Goal: Task Accomplishment & Management: Complete application form

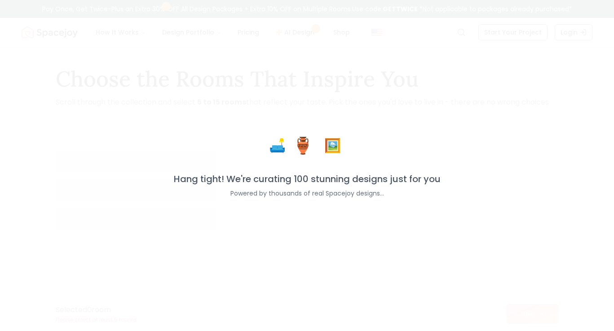
click at [321, 152] on div "🖼️" at bounding box center [333, 146] width 28 height 28
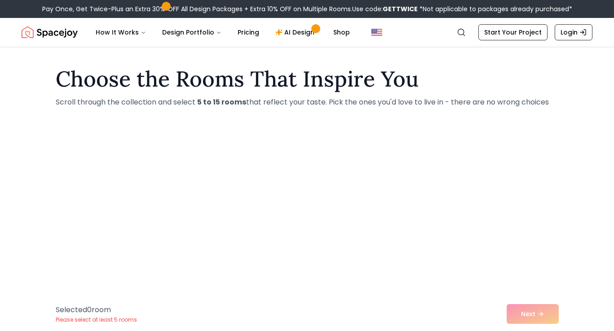
click at [526, 312] on div "Selected 0 room Please select at least 5 rooms Next" at bounding box center [307, 314] width 517 height 34
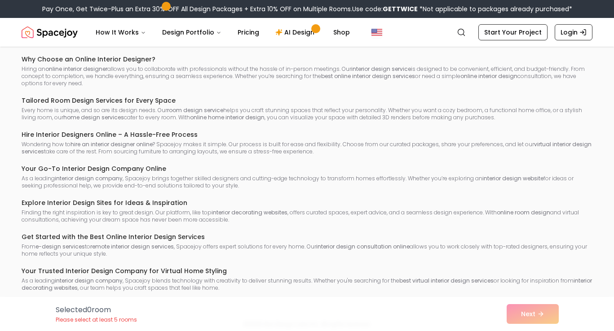
scroll to position [730, 0]
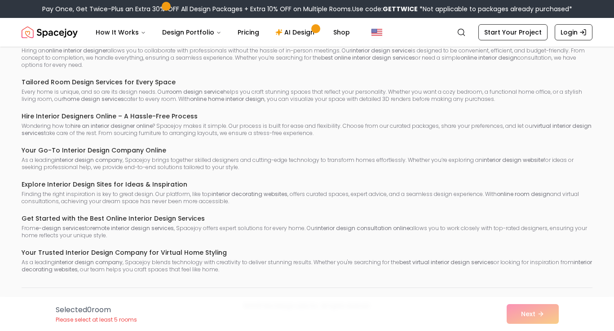
click at [119, 319] on p "Please select at least 5 rooms" at bounding box center [96, 320] width 81 height 7
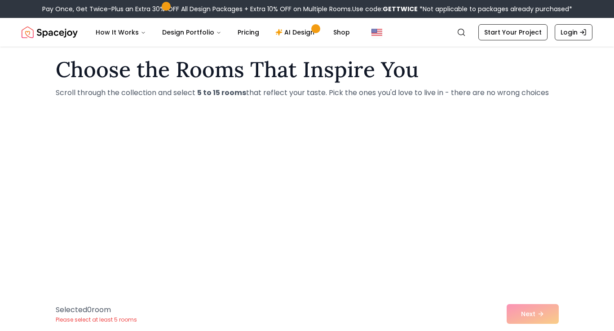
scroll to position [0, 0]
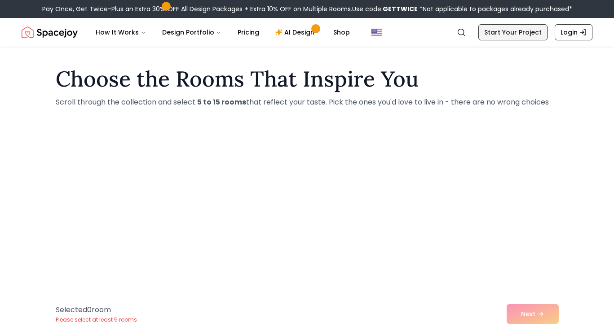
click at [503, 35] on link "Start Your Project" at bounding box center [512, 32] width 69 height 16
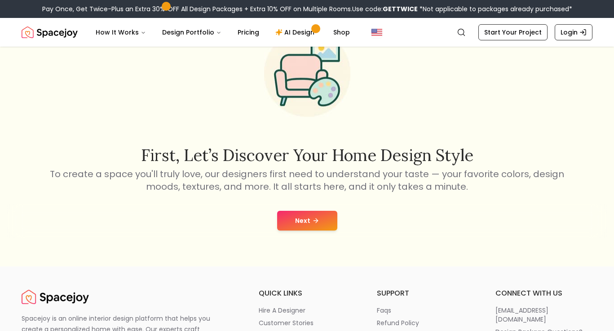
scroll to position [64, 0]
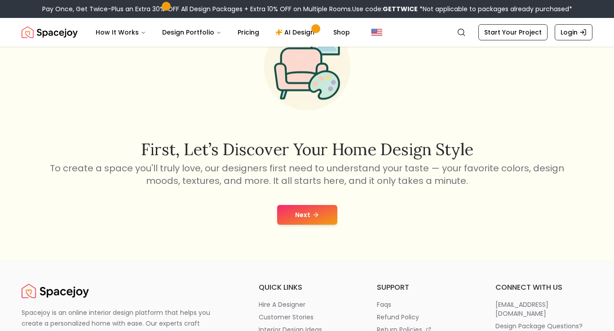
click at [316, 213] on icon at bounding box center [317, 215] width 2 height 4
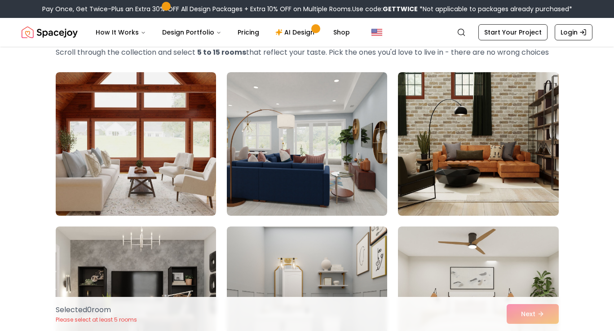
scroll to position [50, 0]
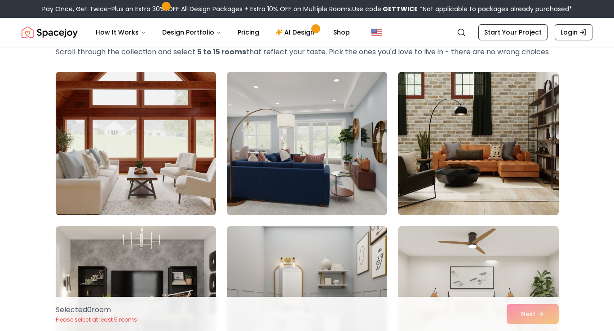
click at [159, 152] on img at bounding box center [136, 143] width 168 height 151
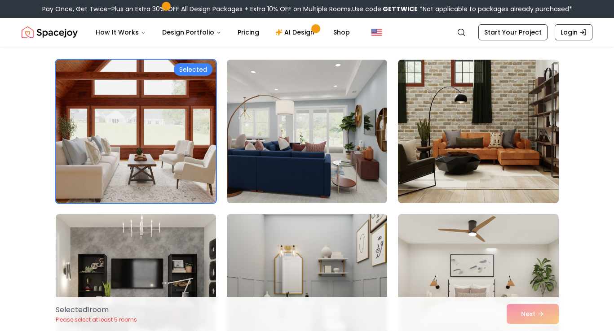
scroll to position [63, 0]
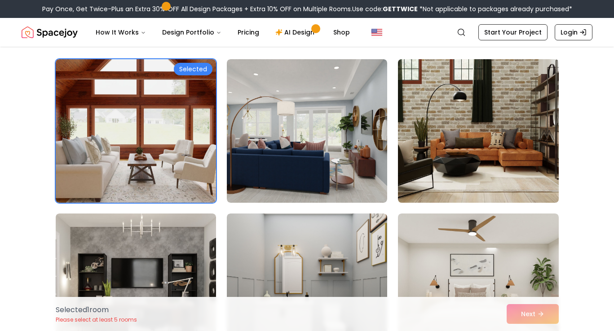
click at [447, 149] on img at bounding box center [478, 131] width 168 height 151
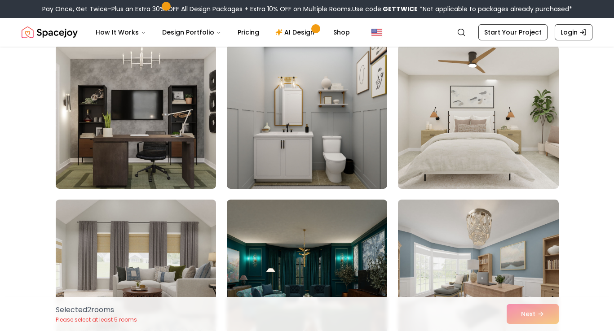
scroll to position [232, 0]
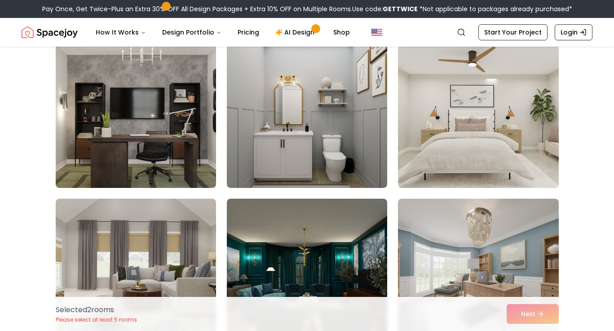
click at [160, 125] on img at bounding box center [136, 116] width 168 height 151
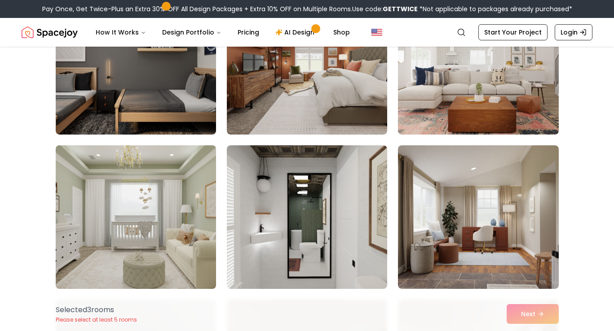
scroll to position [595, 0]
click at [132, 216] on img at bounding box center [136, 216] width 168 height 151
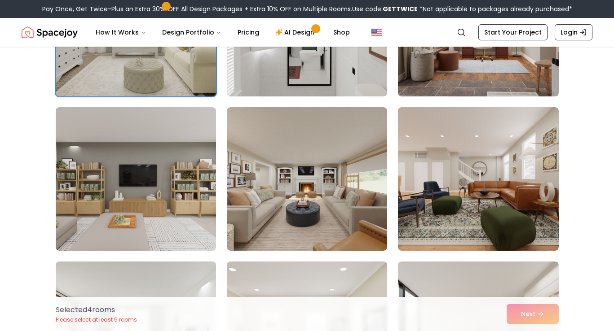
scroll to position [788, 0]
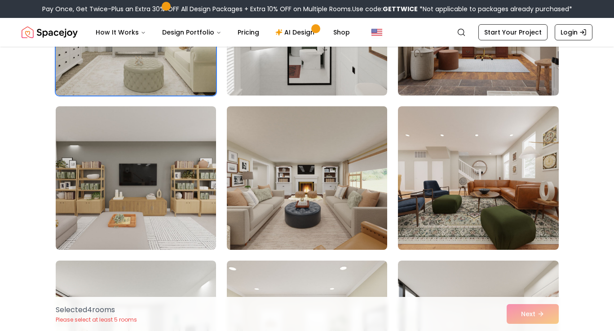
click at [340, 199] on img at bounding box center [307, 178] width 168 height 151
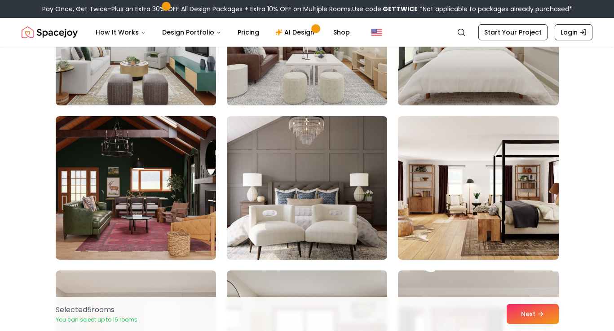
scroll to position [1091, 0]
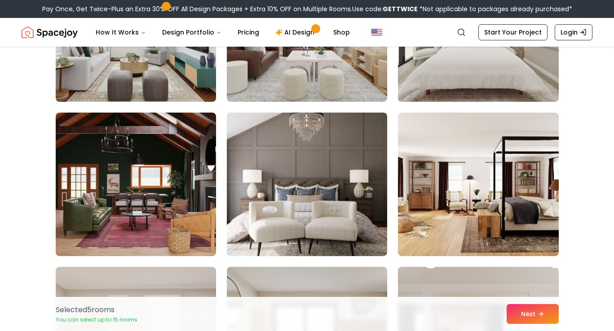
click at [340, 199] on img at bounding box center [307, 185] width 160 height 144
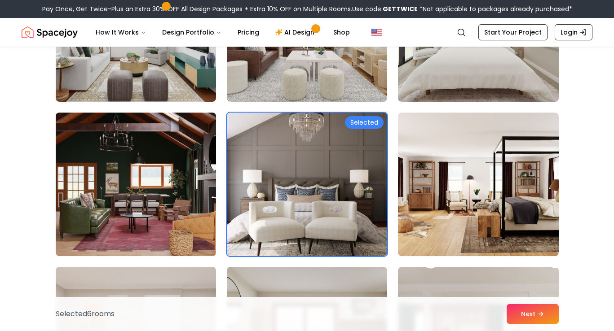
click at [167, 194] on img at bounding box center [136, 184] width 168 height 151
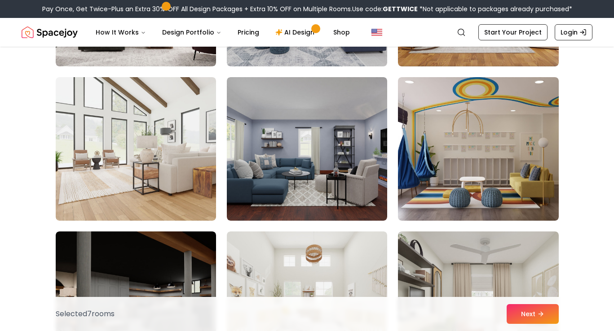
scroll to position [2517, 0]
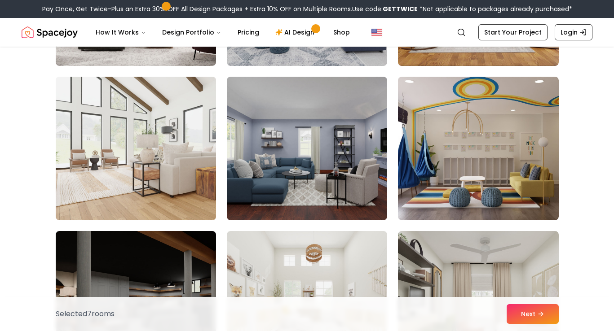
click at [138, 165] on img at bounding box center [136, 148] width 168 height 151
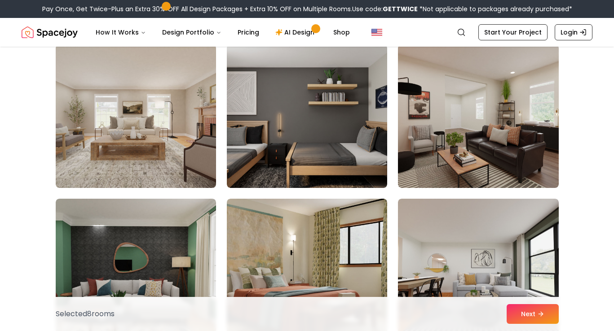
scroll to position [3477, 0]
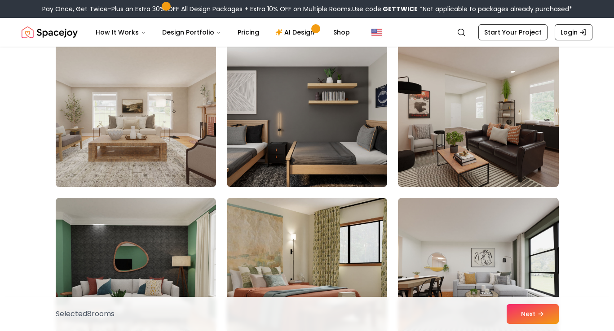
click at [150, 140] on img at bounding box center [136, 115] width 168 height 151
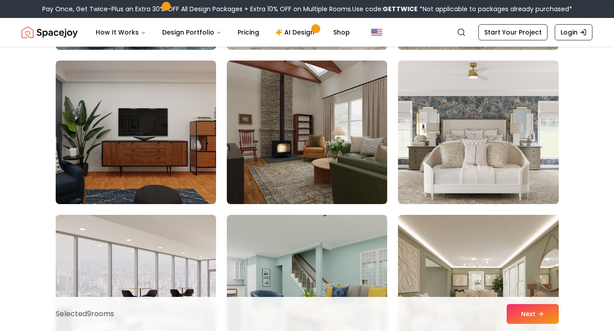
scroll to position [4235, 0]
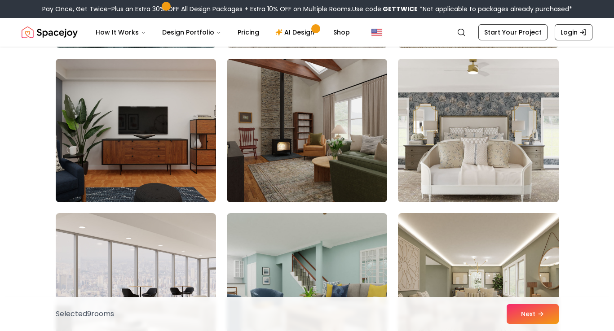
click at [439, 142] on img at bounding box center [478, 130] width 168 height 151
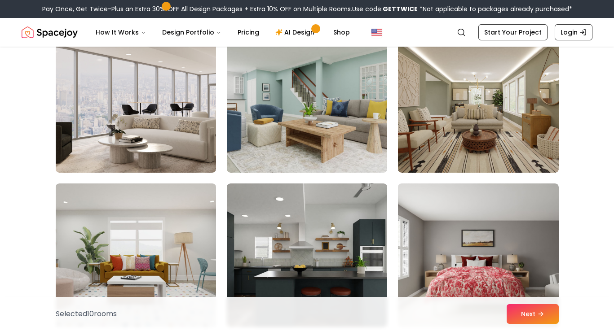
scroll to position [4420, 0]
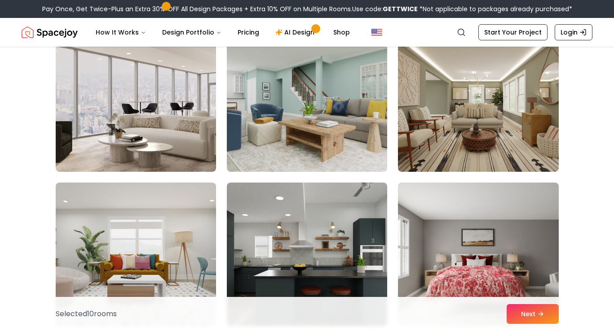
click at [439, 142] on img at bounding box center [478, 100] width 160 height 144
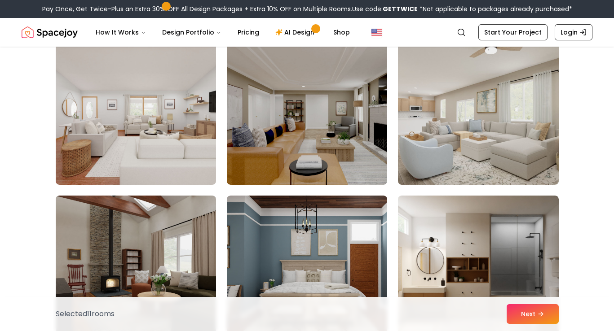
scroll to position [4717, 0]
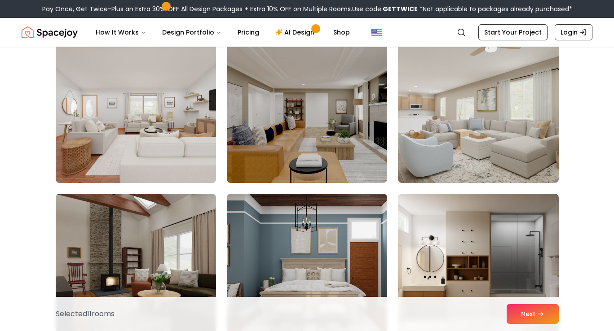
click at [439, 142] on img at bounding box center [478, 112] width 160 height 144
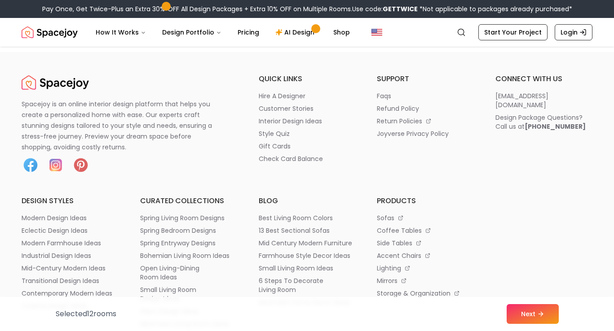
scroll to position [5332, 0]
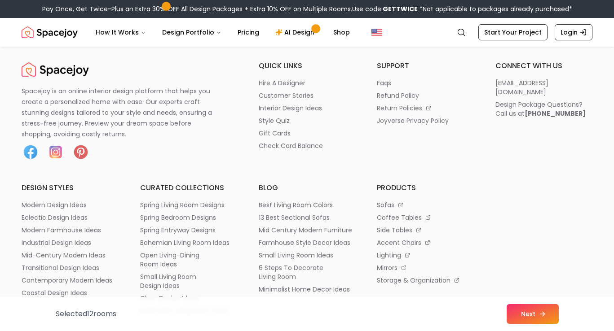
click at [522, 316] on button "Next" at bounding box center [533, 314] width 52 height 20
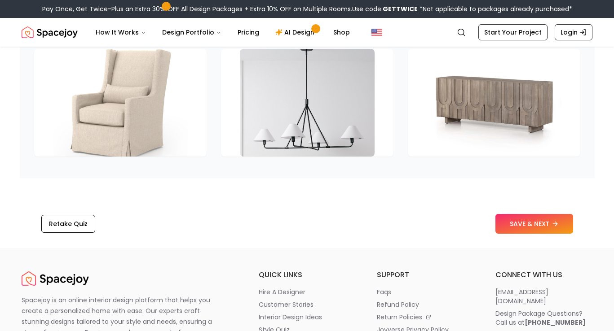
scroll to position [1326, 0]
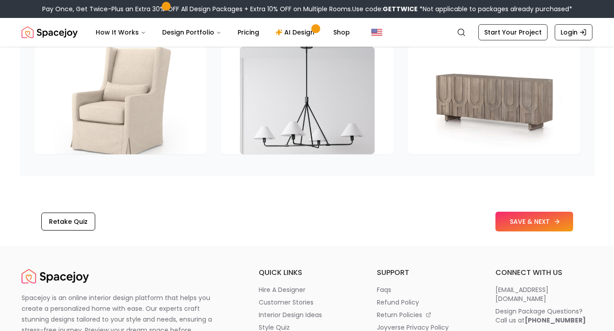
click at [529, 223] on button "SAVE & NEXT" at bounding box center [534, 222] width 78 height 20
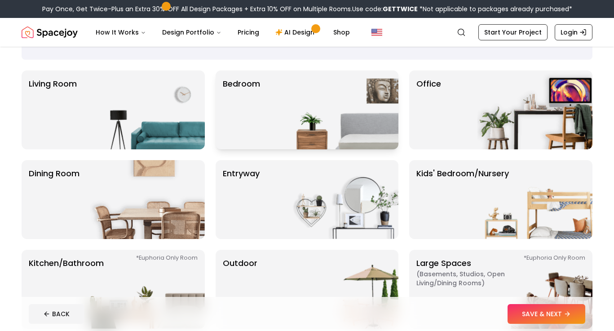
scroll to position [57, 0]
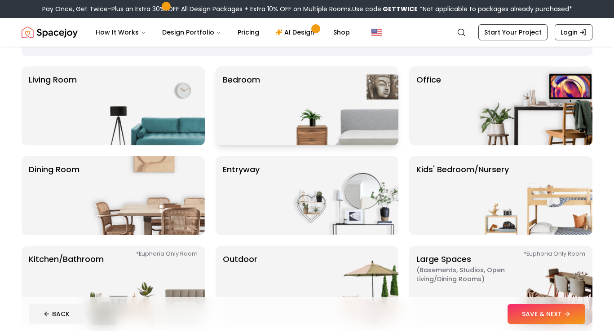
click at [278, 108] on div "Bedroom" at bounding box center [307, 105] width 183 height 79
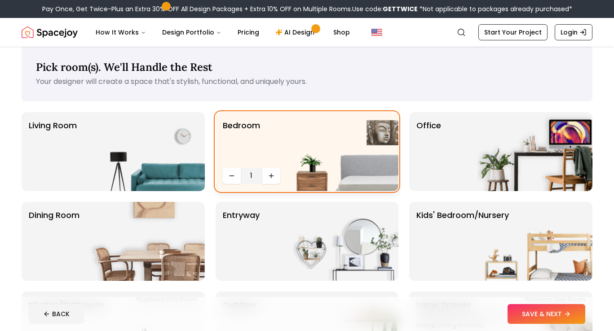
scroll to position [14, 0]
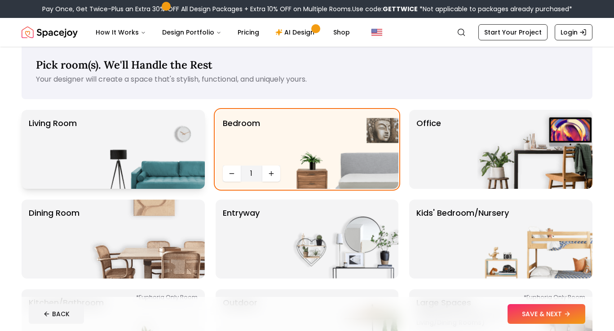
click at [140, 131] on img at bounding box center [147, 149] width 115 height 79
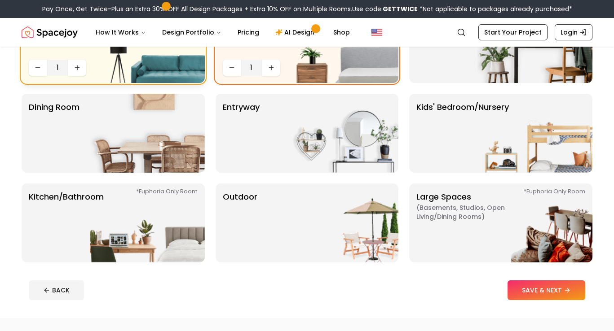
scroll to position [121, 0]
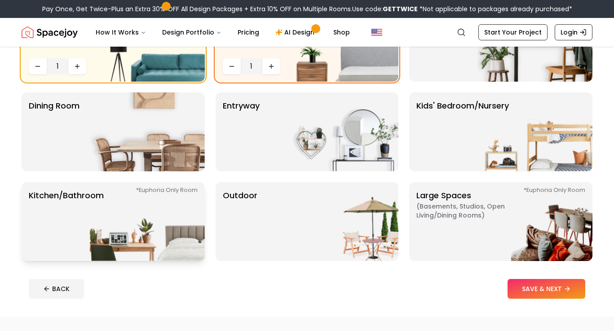
click at [122, 217] on img at bounding box center [147, 221] width 115 height 79
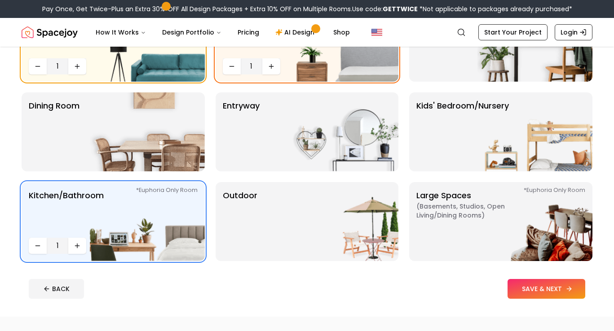
click at [530, 290] on button "SAVE & NEXT" at bounding box center [546, 289] width 78 height 20
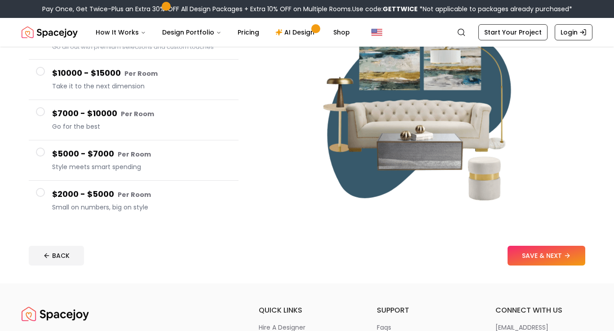
scroll to position [124, 0]
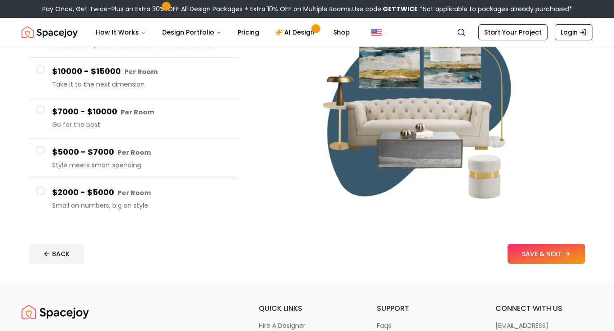
click at [41, 191] on span at bounding box center [40, 190] width 9 height 9
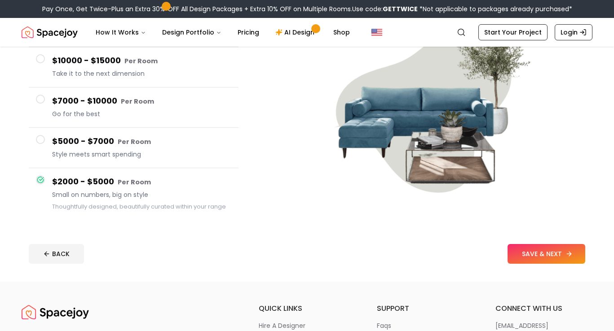
click at [531, 254] on button "SAVE & NEXT" at bounding box center [546, 254] width 78 height 20
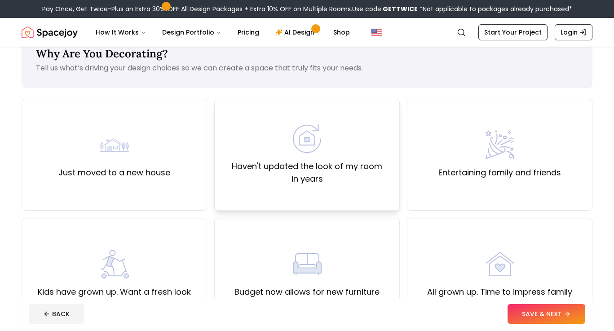
scroll to position [34, 0]
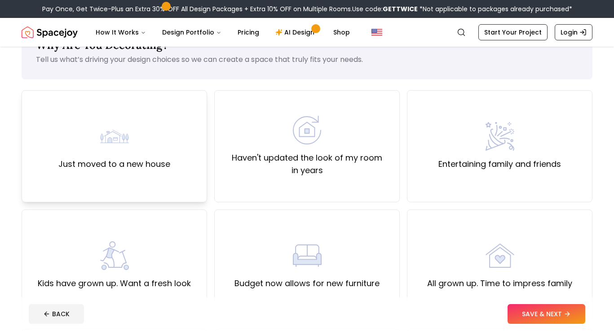
click at [163, 154] on div "Just moved to a new house" at bounding box center [114, 146] width 112 height 49
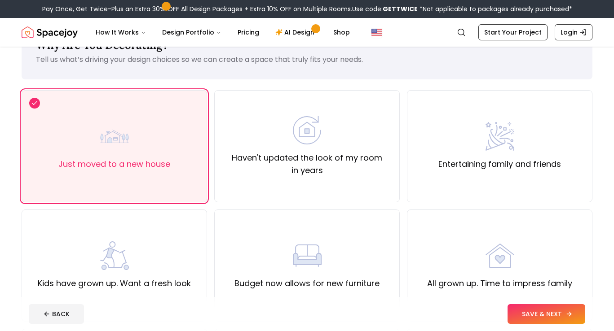
click at [525, 313] on button "SAVE & NEXT" at bounding box center [546, 314] width 78 height 20
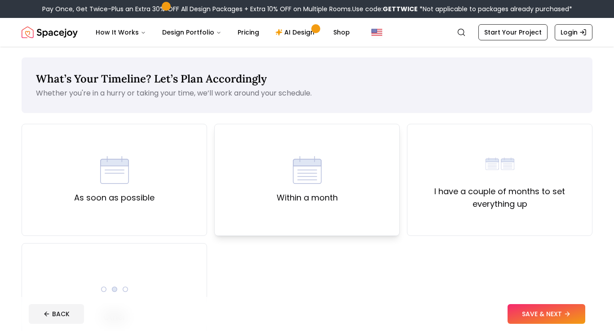
click at [341, 188] on div "Within a month" at bounding box center [306, 180] width 185 height 112
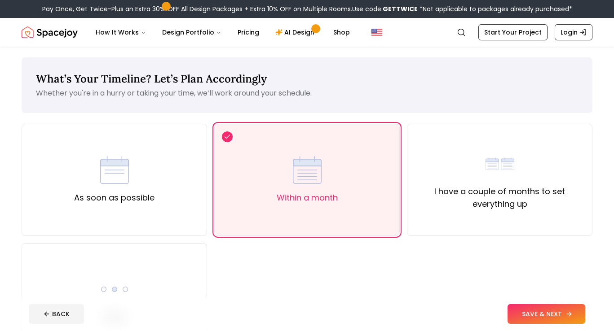
click at [529, 317] on button "SAVE & NEXT" at bounding box center [546, 314] width 78 height 20
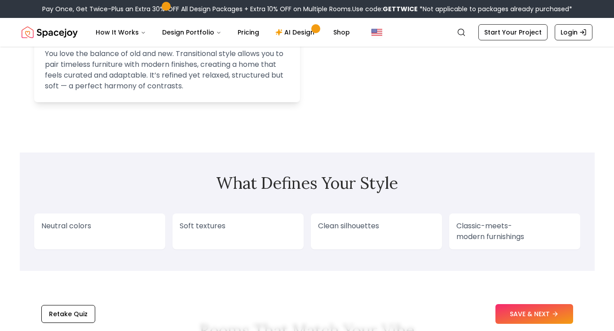
scroll to position [616, 0]
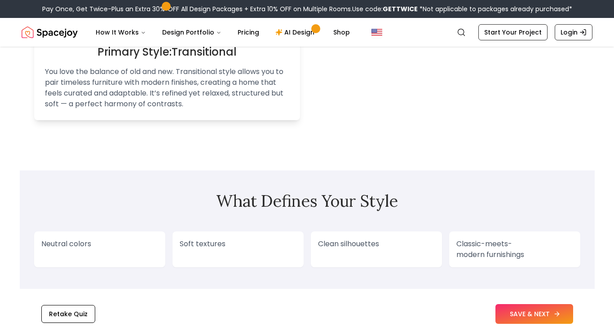
click at [510, 311] on button "SAVE & NEXT" at bounding box center [534, 314] width 78 height 20
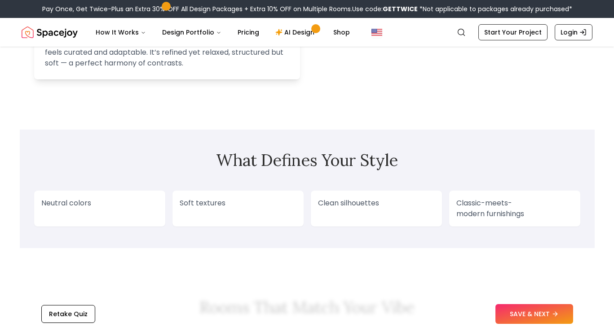
scroll to position [677, 0]
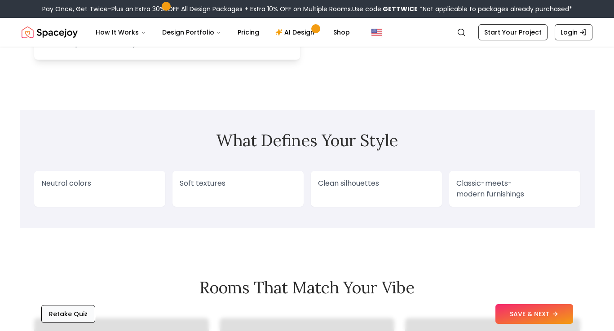
click at [71, 311] on button "Retake Quiz" at bounding box center [68, 314] width 54 height 18
click at [74, 313] on button "Retake Quiz" at bounding box center [68, 314] width 54 height 18
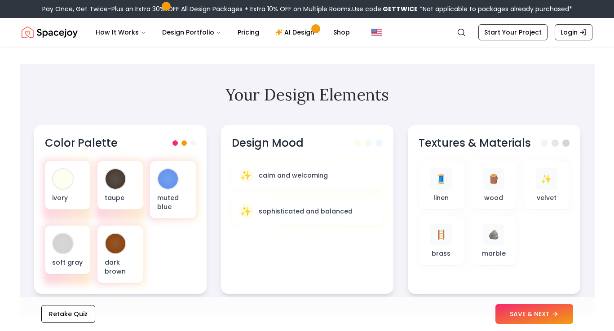
scroll to position [196, 0]
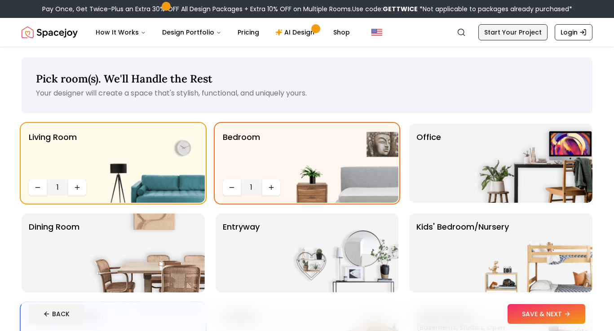
click at [499, 36] on link "Start Your Project" at bounding box center [512, 32] width 69 height 16
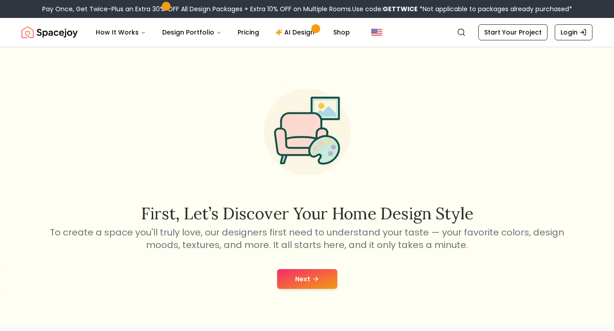
click at [295, 279] on button "Next" at bounding box center [307, 279] width 60 height 20
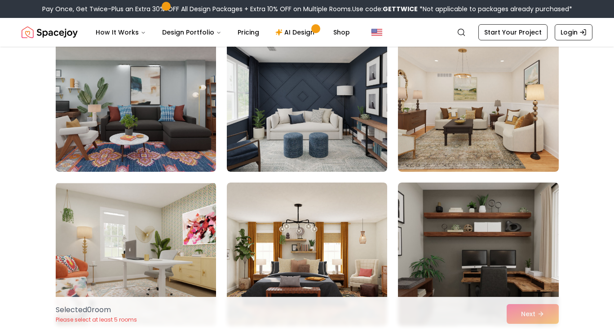
scroll to position [2241, 0]
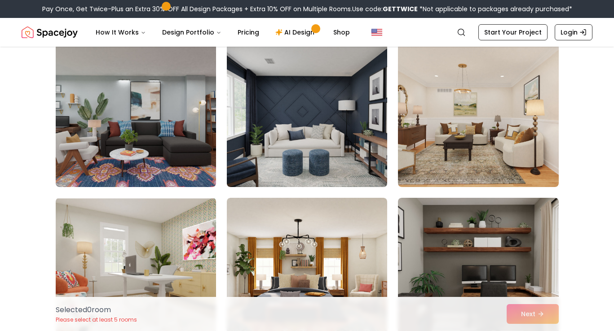
click at [315, 140] on img at bounding box center [307, 115] width 168 height 151
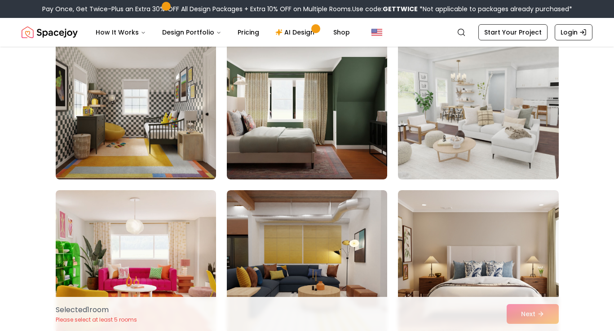
scroll to position [2559, 0]
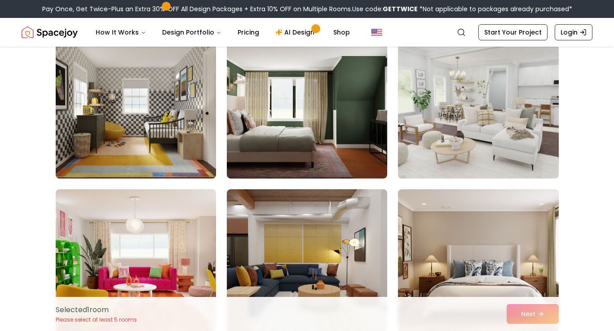
click at [457, 122] on img at bounding box center [478, 106] width 168 height 151
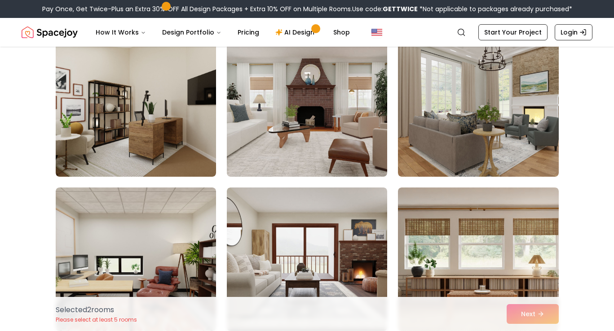
scroll to position [3335, 0]
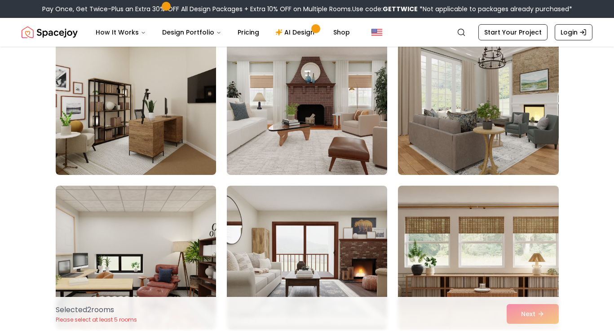
click at [457, 122] on img at bounding box center [478, 103] width 160 height 144
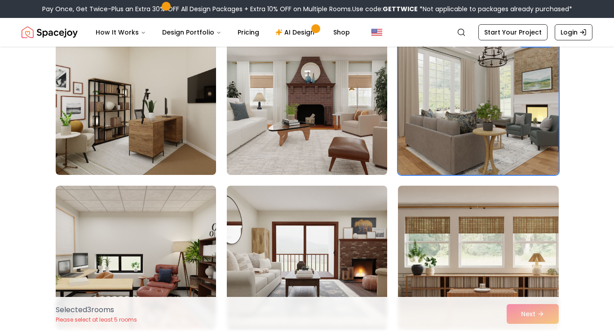
click at [443, 119] on img at bounding box center [478, 103] width 168 height 151
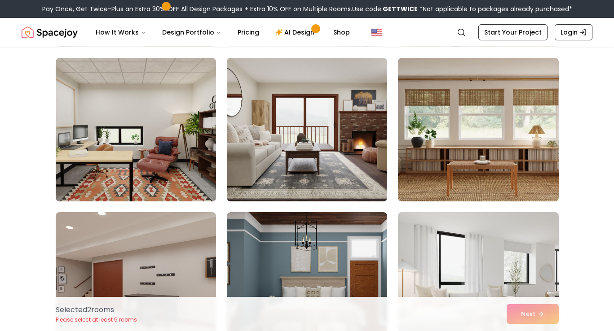
scroll to position [3464, 0]
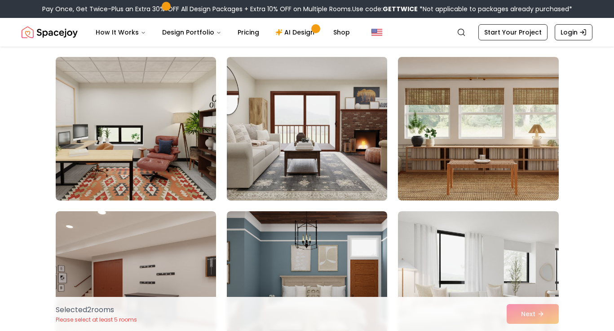
click at [311, 143] on img at bounding box center [307, 128] width 168 height 151
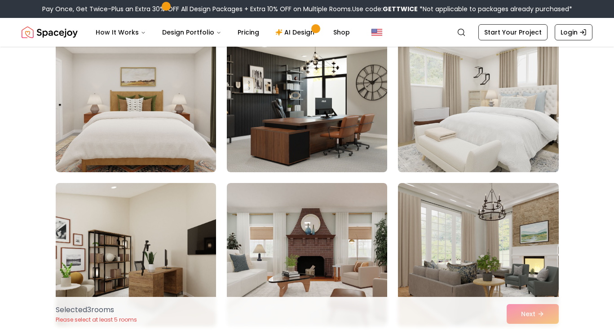
scroll to position [3187, 0]
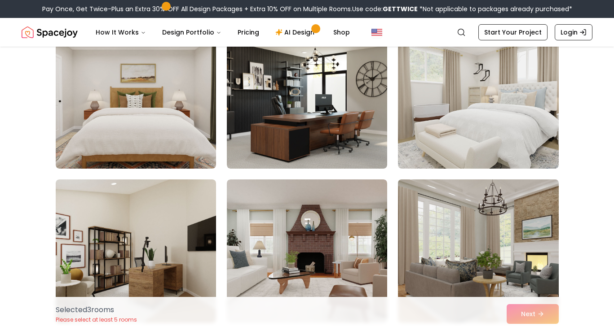
click at [476, 234] on img at bounding box center [478, 251] width 168 height 151
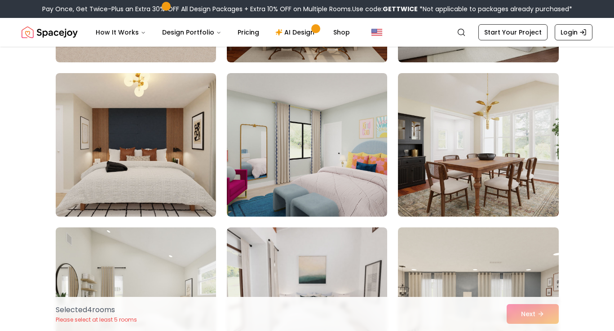
scroll to position [3758, 0]
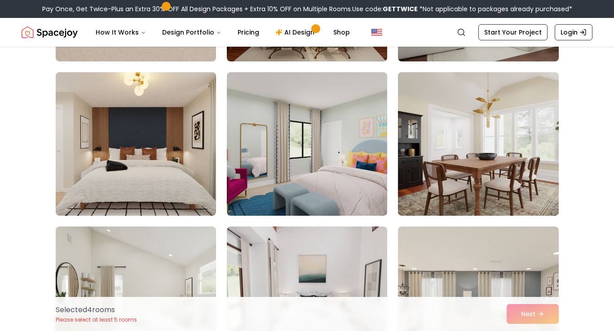
click at [477, 165] on img at bounding box center [478, 144] width 168 height 151
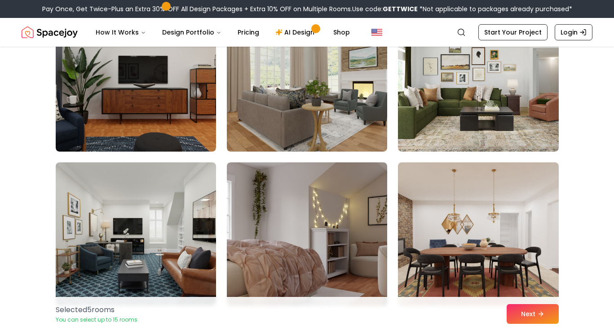
scroll to position [4441, 0]
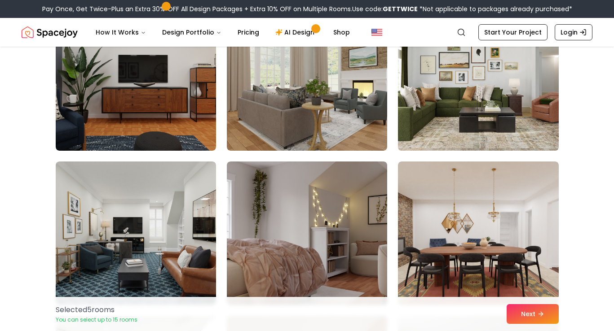
click at [463, 106] on img at bounding box center [478, 79] width 168 height 151
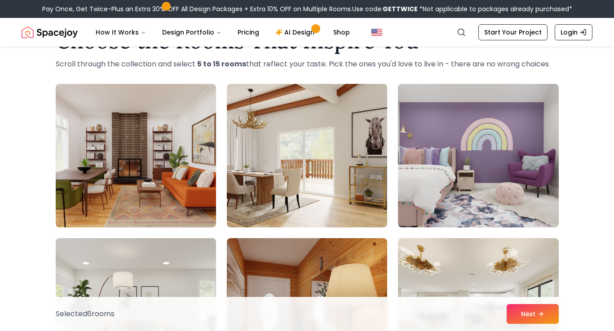
scroll to position [43, 0]
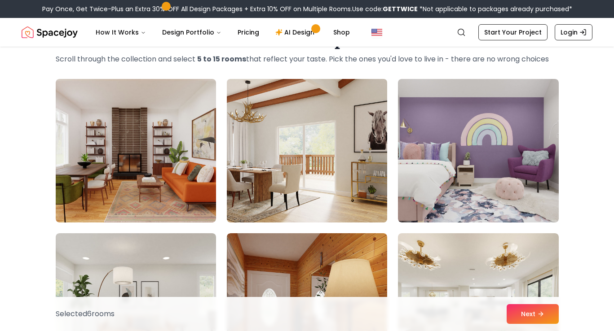
click at [326, 149] on img at bounding box center [307, 150] width 168 height 151
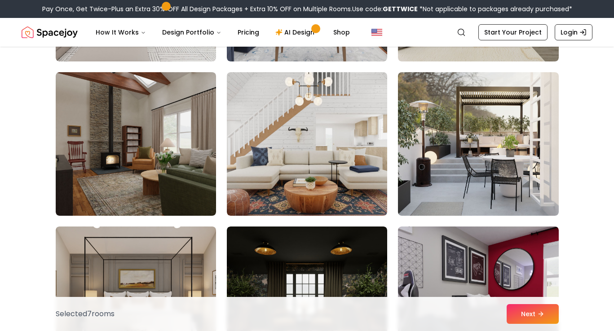
scroll to position [823, 0]
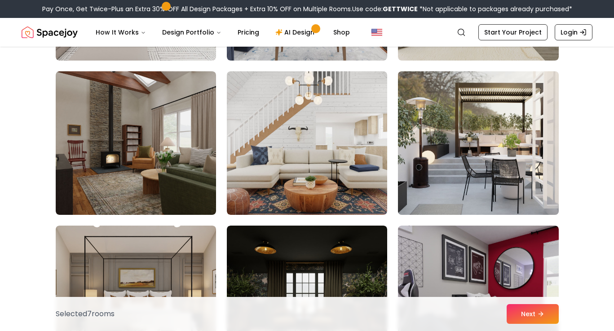
click at [460, 148] on img at bounding box center [478, 143] width 168 height 151
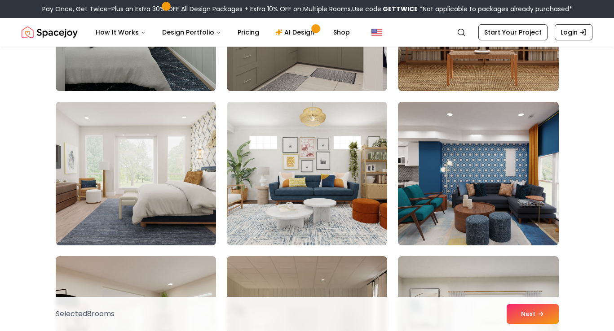
scroll to position [1566, 0]
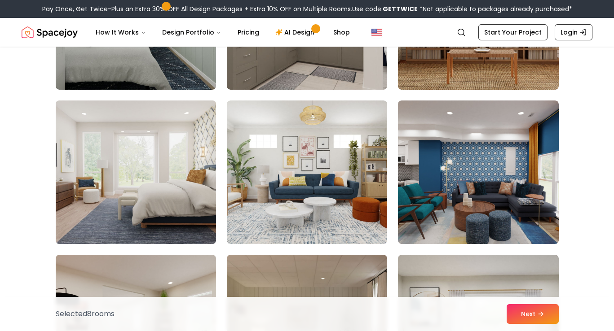
click at [175, 178] on img at bounding box center [136, 172] width 168 height 151
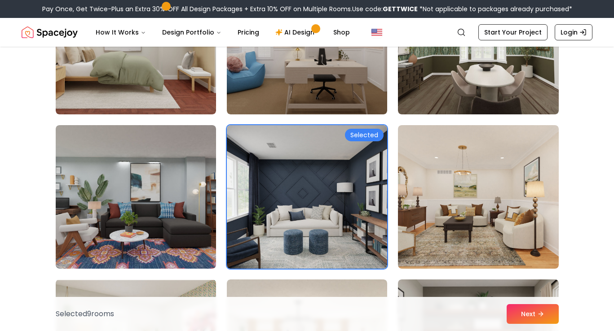
scroll to position [2166, 0]
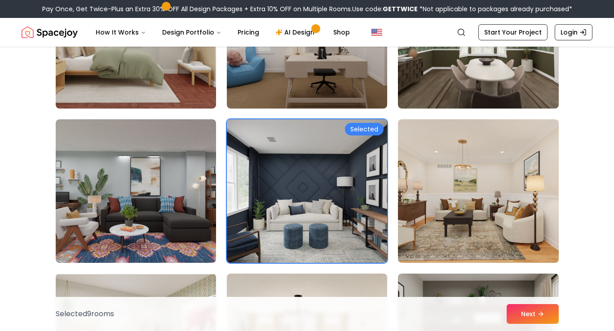
click at [303, 169] on img at bounding box center [307, 191] width 160 height 144
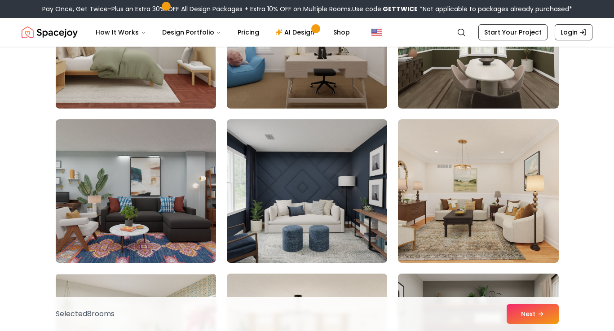
click at [306, 180] on img at bounding box center [307, 191] width 168 height 151
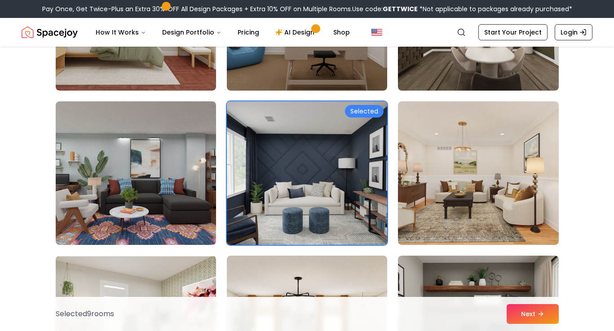
scroll to position [2184, 0]
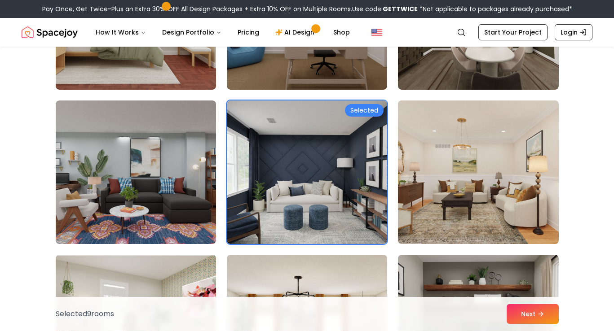
click at [464, 180] on img at bounding box center [478, 172] width 168 height 151
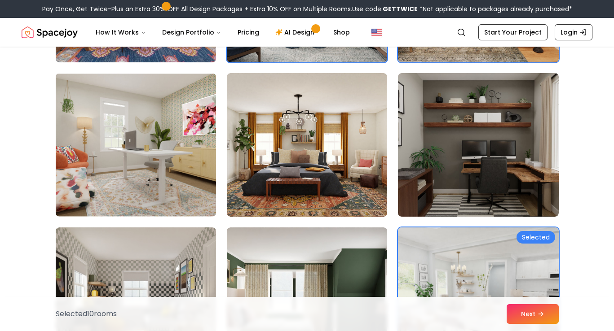
scroll to position [2366, 0]
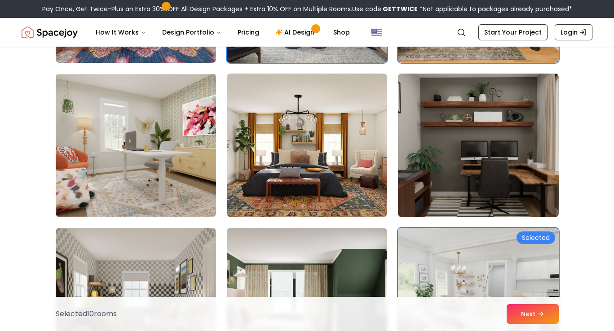
click at [469, 133] on img at bounding box center [478, 145] width 168 height 151
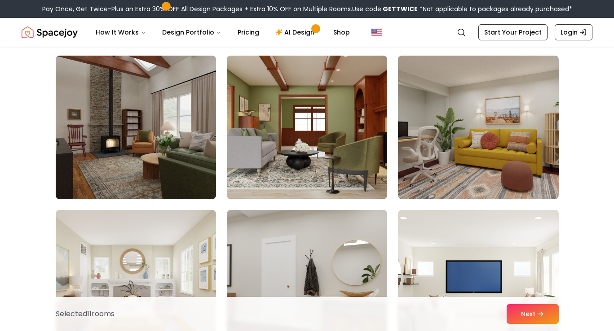
scroll to position [2849, 0]
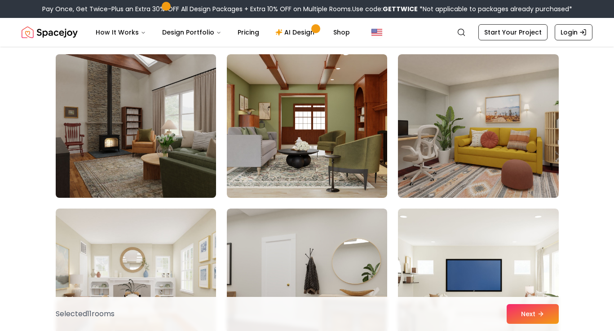
click at [144, 119] on img at bounding box center [136, 126] width 168 height 151
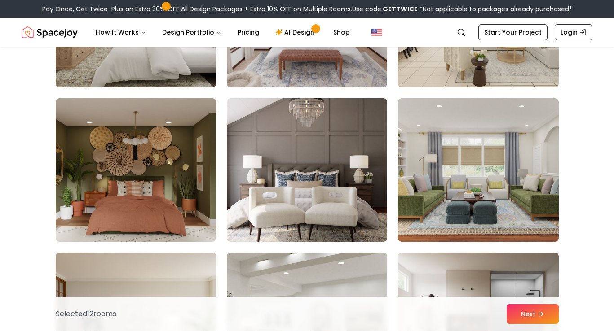
scroll to position [4041, 0]
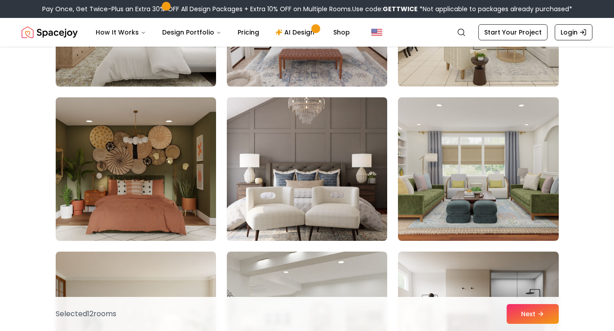
click at [323, 146] on img at bounding box center [307, 169] width 168 height 151
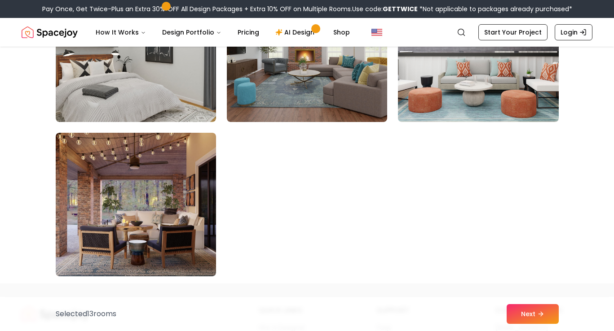
scroll to position [5100, 0]
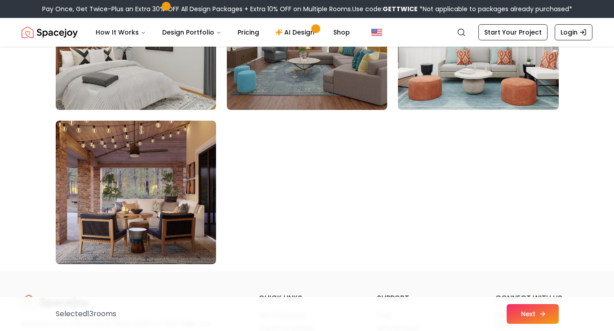
click at [533, 317] on button "Next" at bounding box center [533, 314] width 52 height 20
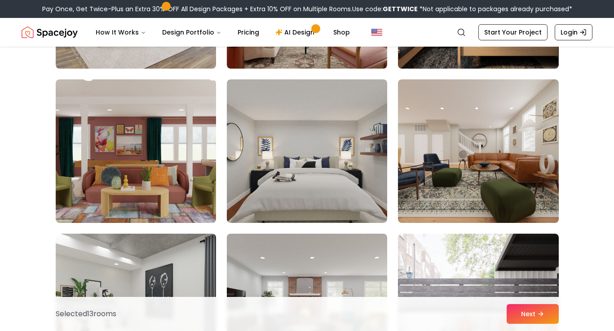
scroll to position [4828, 0]
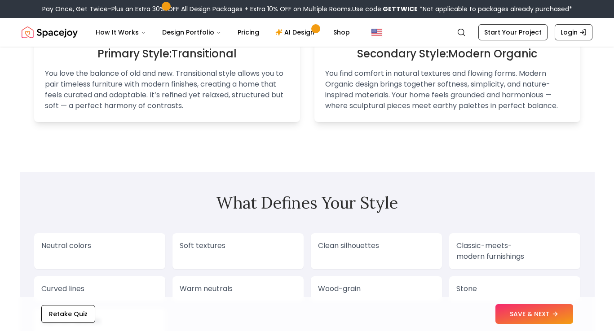
scroll to position [599, 0]
